Goal: Find specific page/section: Find specific page/section

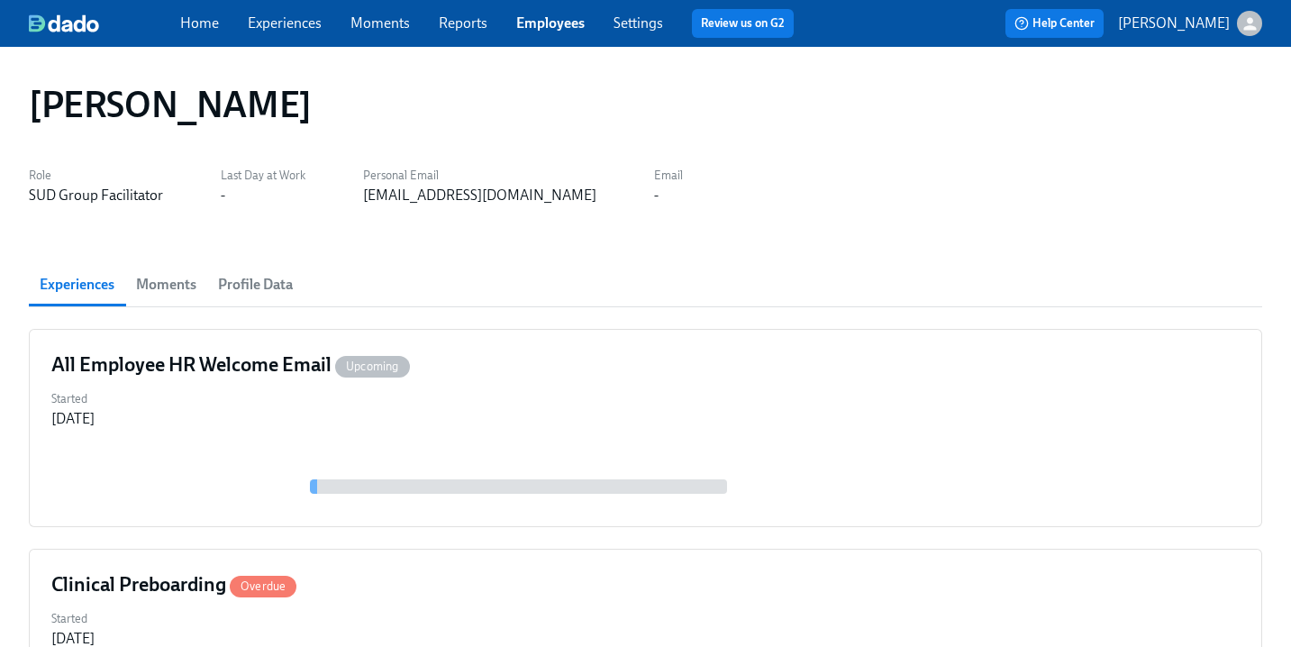
click at [546, 14] on span "Employees" at bounding box center [550, 24] width 68 height 20
click at [547, 24] on link "Employees" at bounding box center [550, 22] width 68 height 17
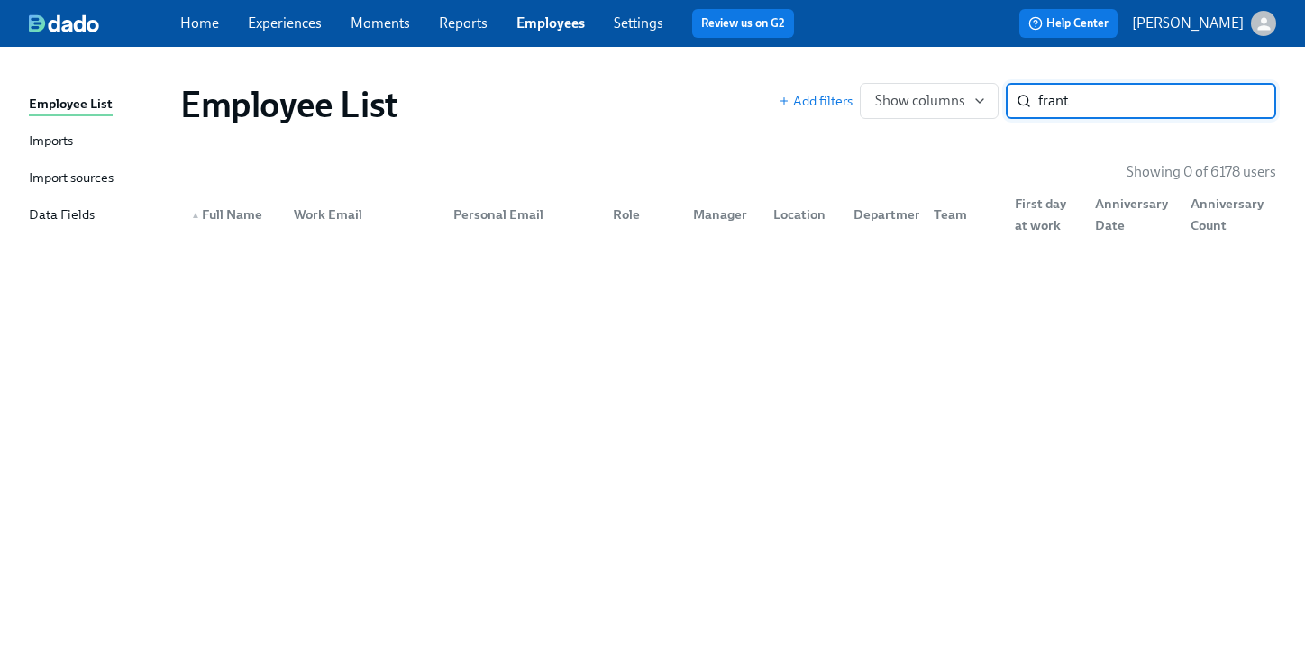
drag, startPoint x: 1134, startPoint y: 114, endPoint x: 915, endPoint y: 72, distance: 223.0
click at [915, 74] on div "Employee List Add filters Show columns frant ​" at bounding box center [728, 104] width 1124 height 72
type input "grant"
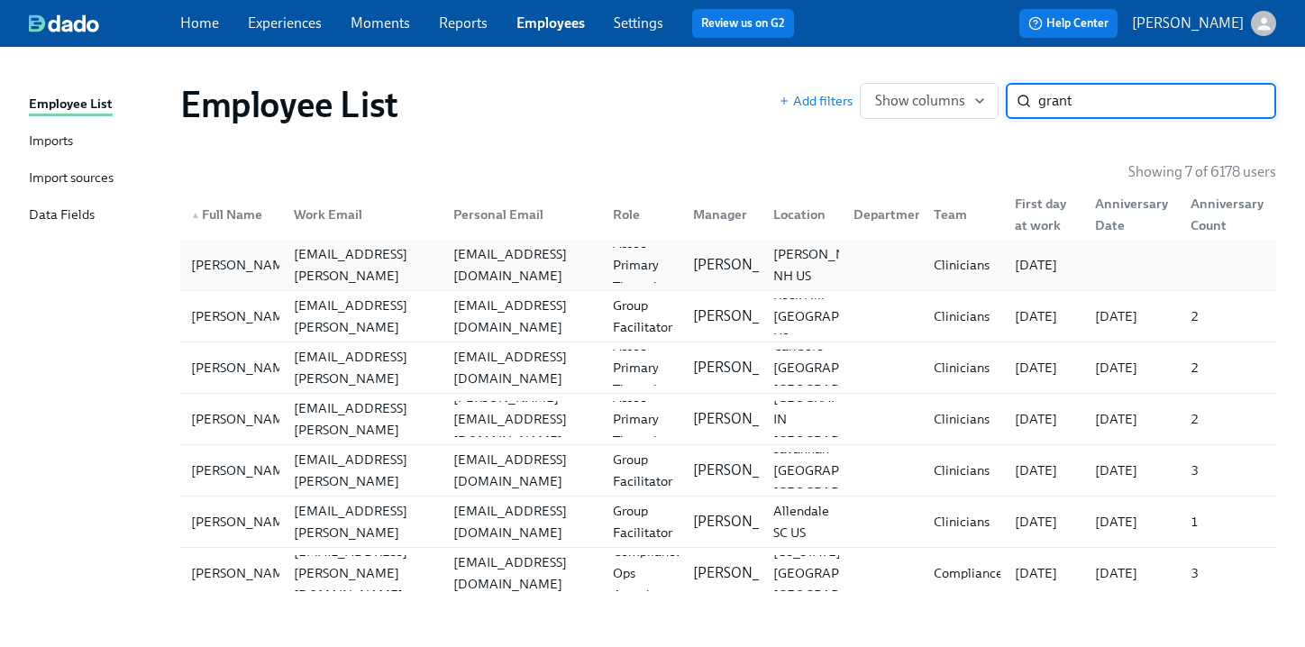
click at [575, 270] on div "cmgrant620@gmail.com" at bounding box center [522, 264] width 152 height 43
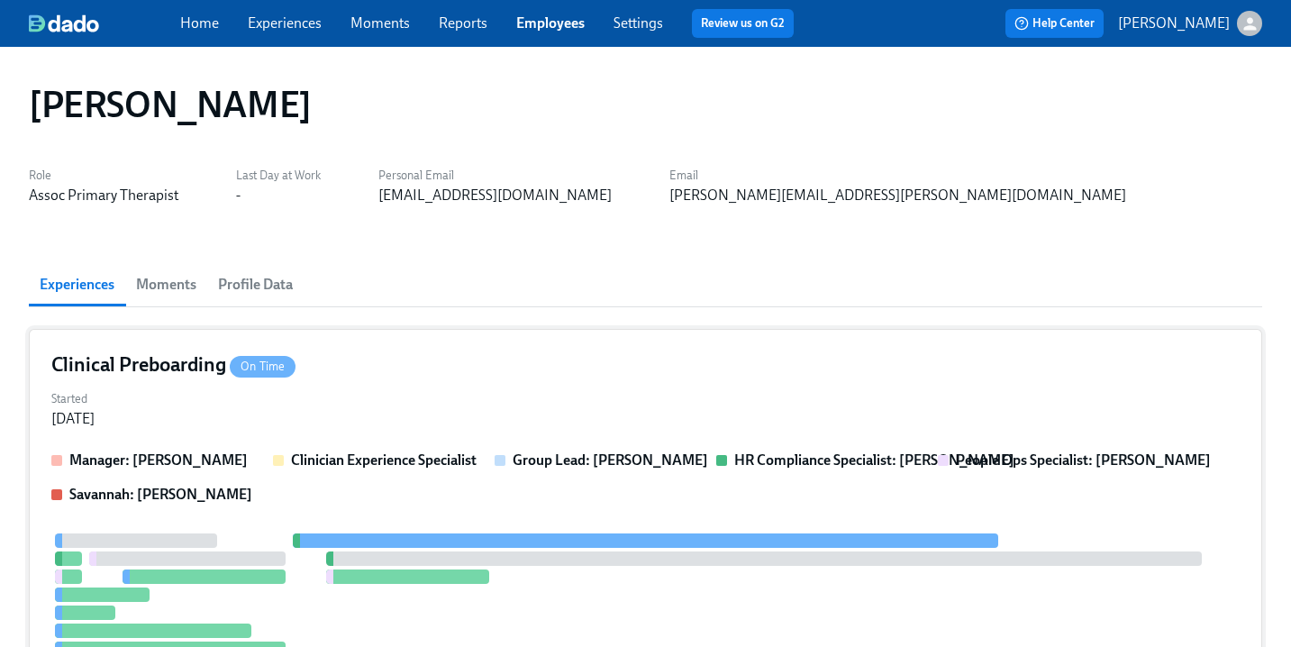
click at [584, 391] on div "Started Aug 06, 2025" at bounding box center [645, 407] width 1188 height 43
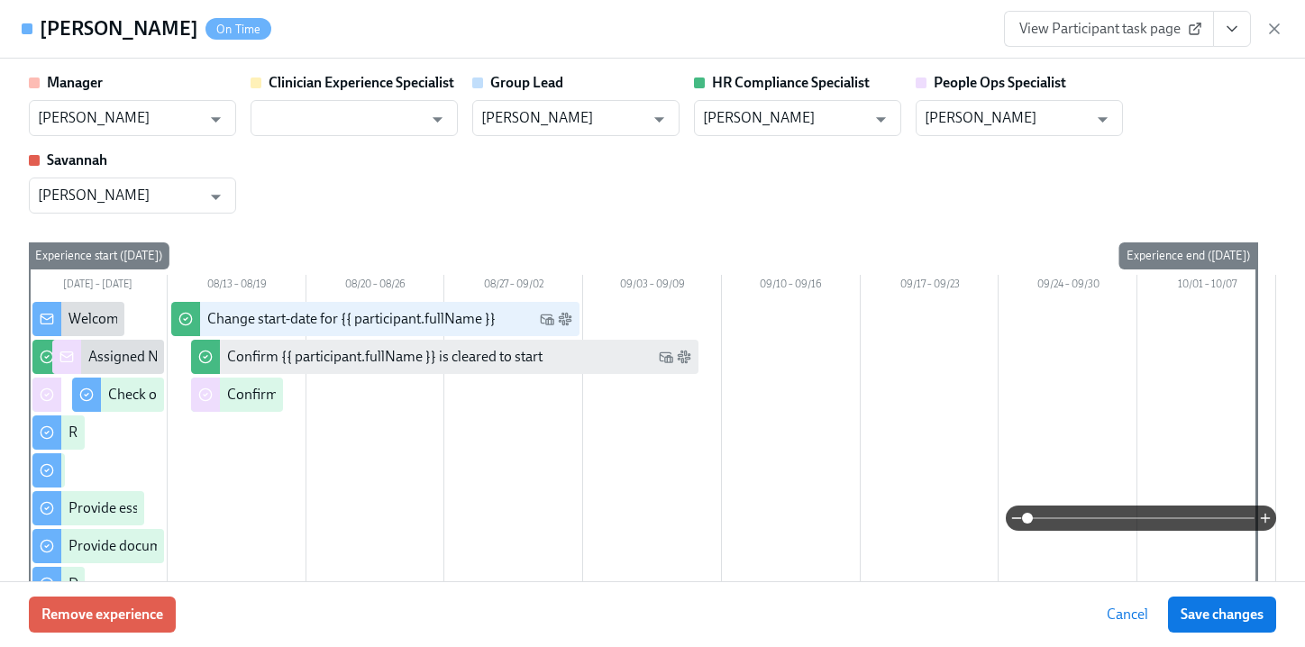
click at [1234, 25] on icon "View task page" at bounding box center [1232, 29] width 18 height 18
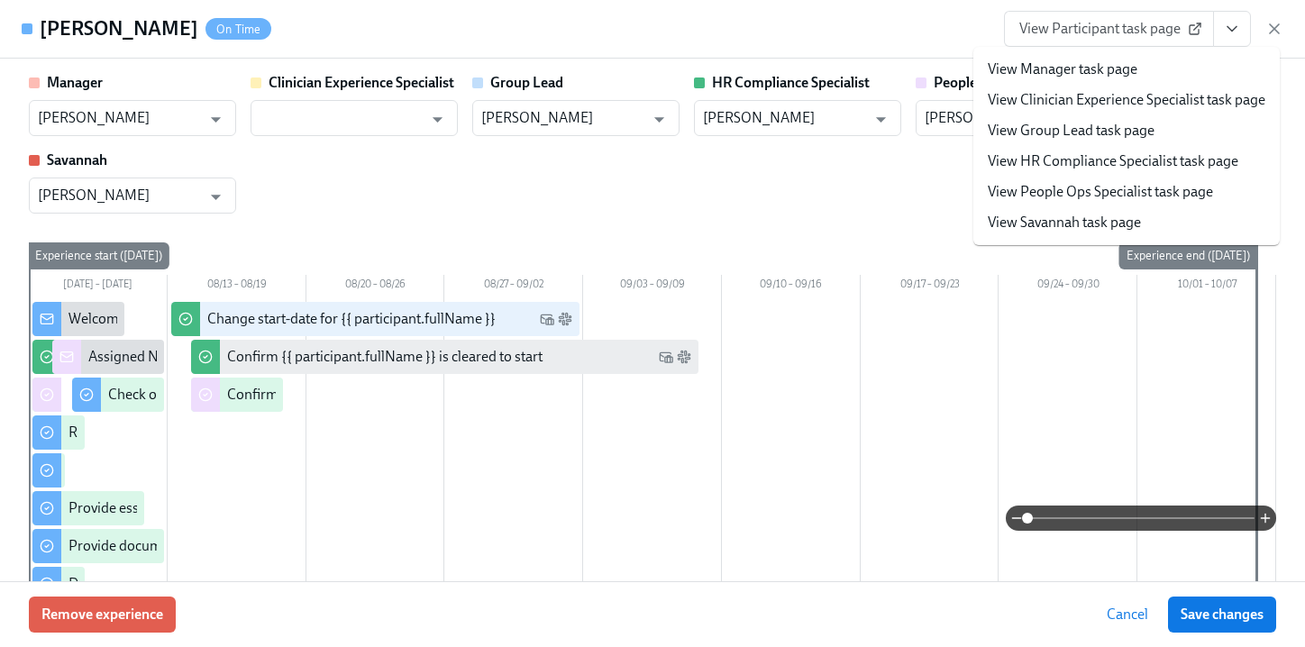
click at [1117, 189] on link "View People Ops Specialist task page" at bounding box center [1100, 192] width 225 height 20
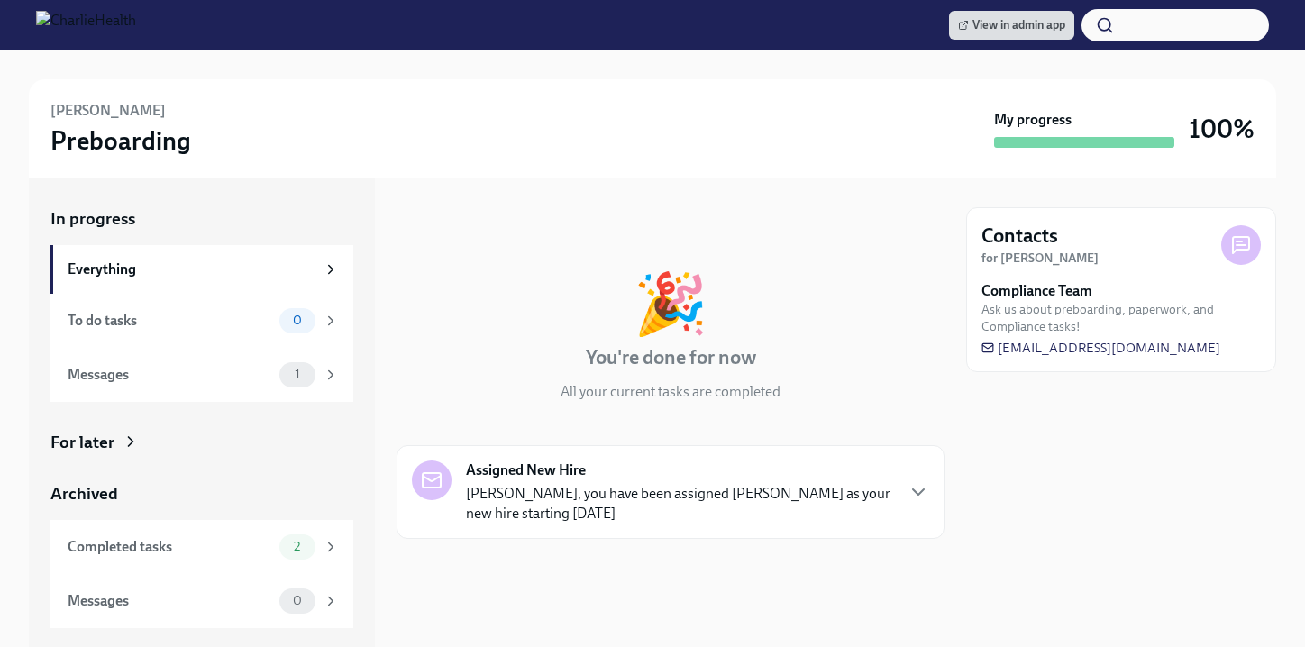
click at [115, 432] on div "For later" at bounding box center [201, 442] width 303 height 23
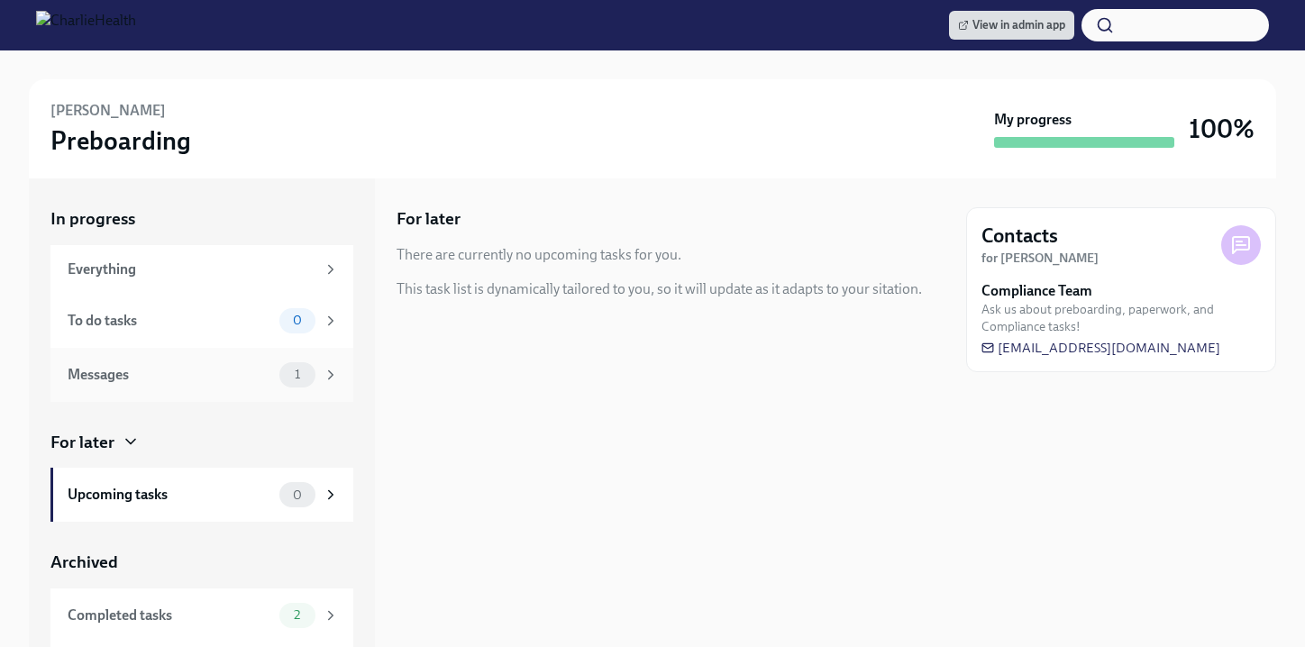
click at [159, 380] on div "Messages" at bounding box center [170, 375] width 205 height 20
